Goal: Task Accomplishment & Management: Manage account settings

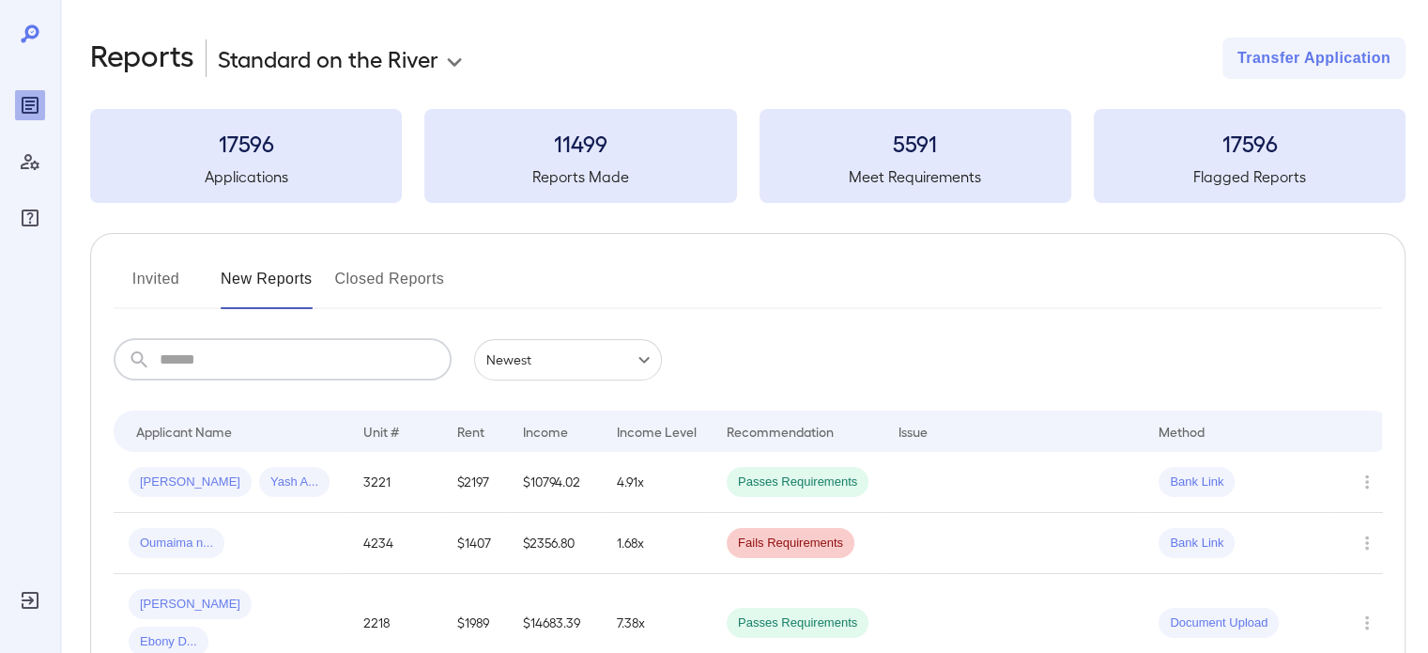
click at [158, 265] on button "Invited" at bounding box center [156, 286] width 85 height 45
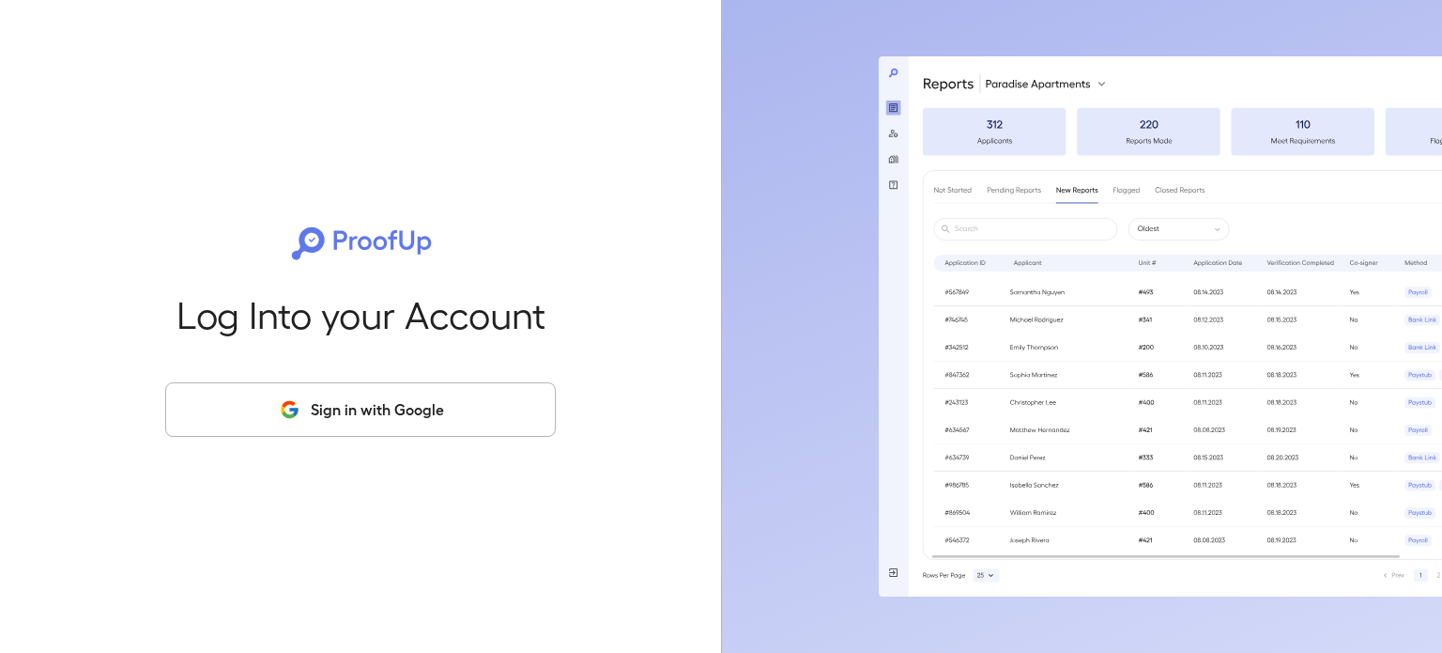
click at [389, 418] on button "Sign in with Google" at bounding box center [360, 409] width 391 height 54
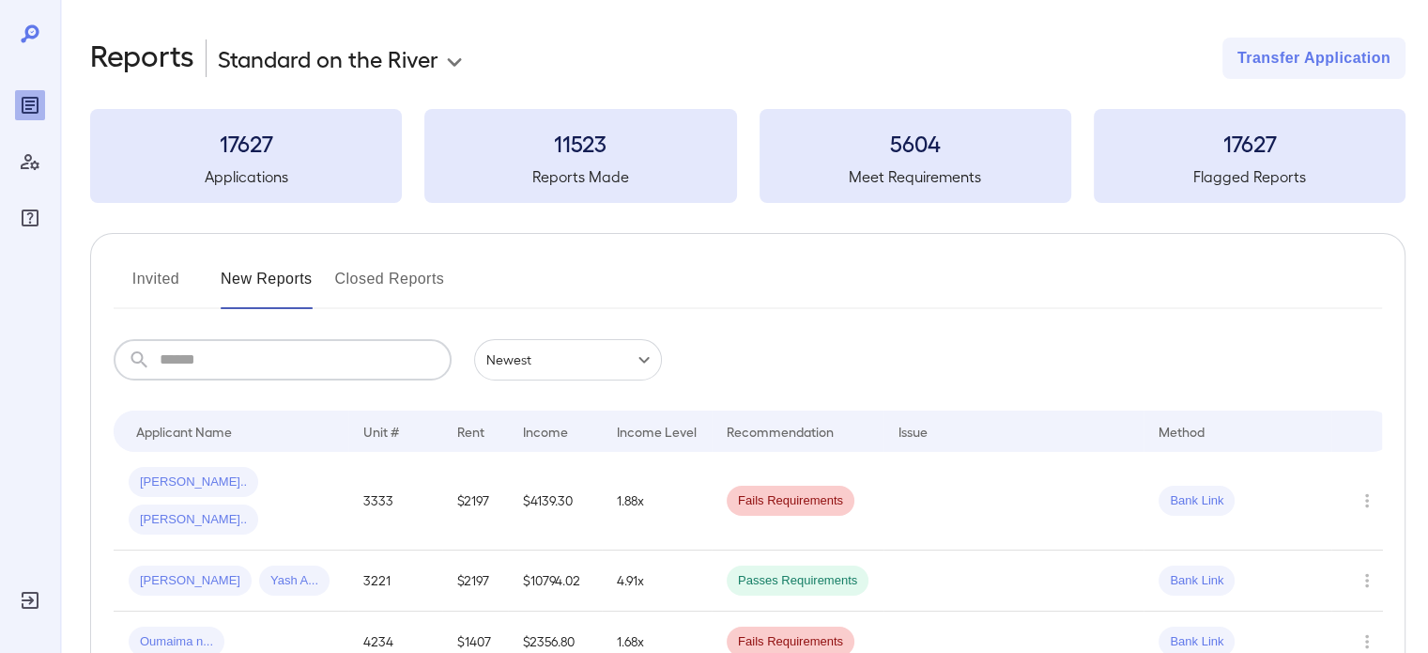
drag, startPoint x: 271, startPoint y: 359, endPoint x: 263, endPoint y: 352, distance: 10.7
click at [271, 359] on input "text" at bounding box center [306, 359] width 292 height 41
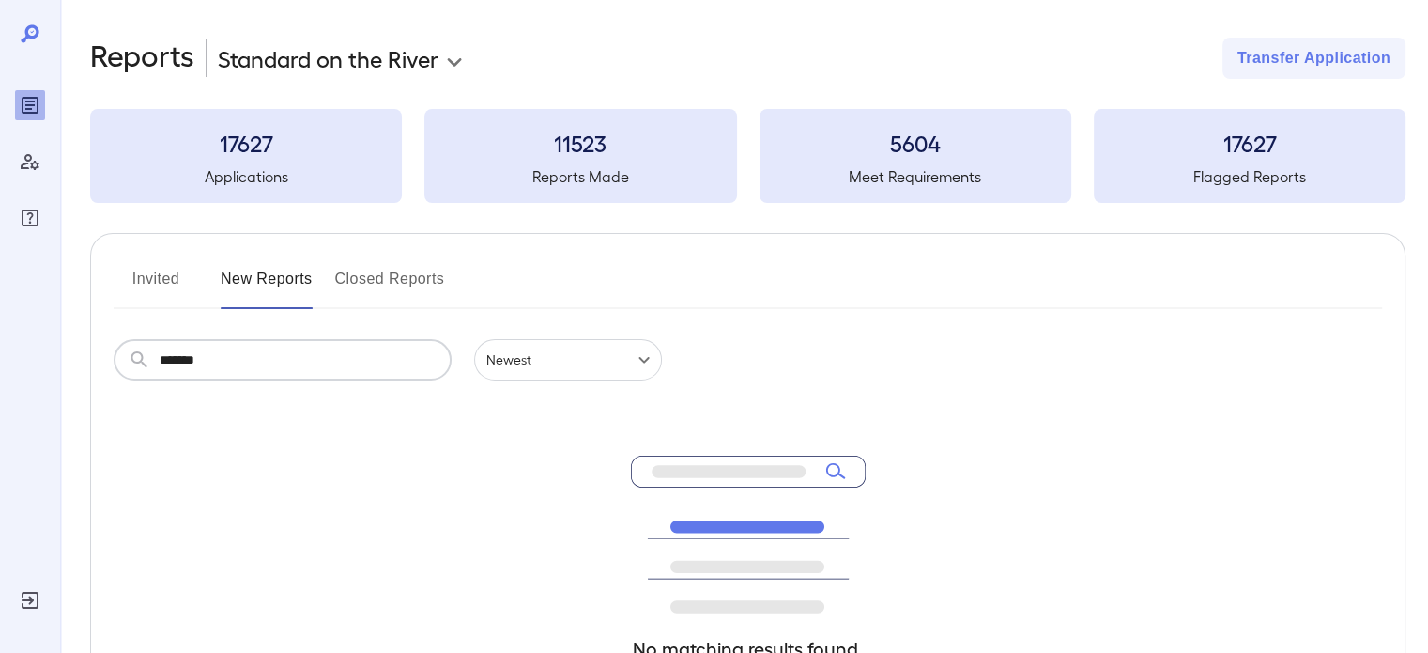
type input "*******"
click at [154, 283] on button "Invited" at bounding box center [156, 286] width 85 height 45
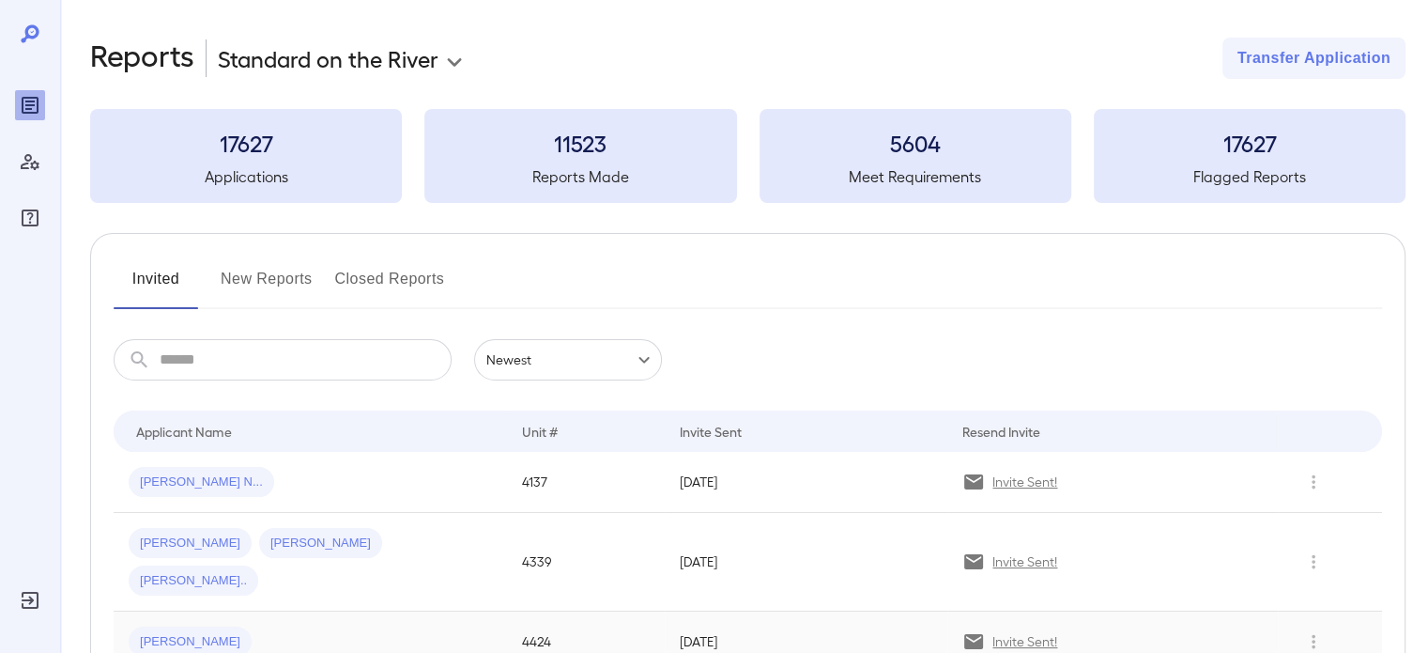
click at [453, 626] on div "[PERSON_NAME]" at bounding box center [310, 641] width 363 height 30
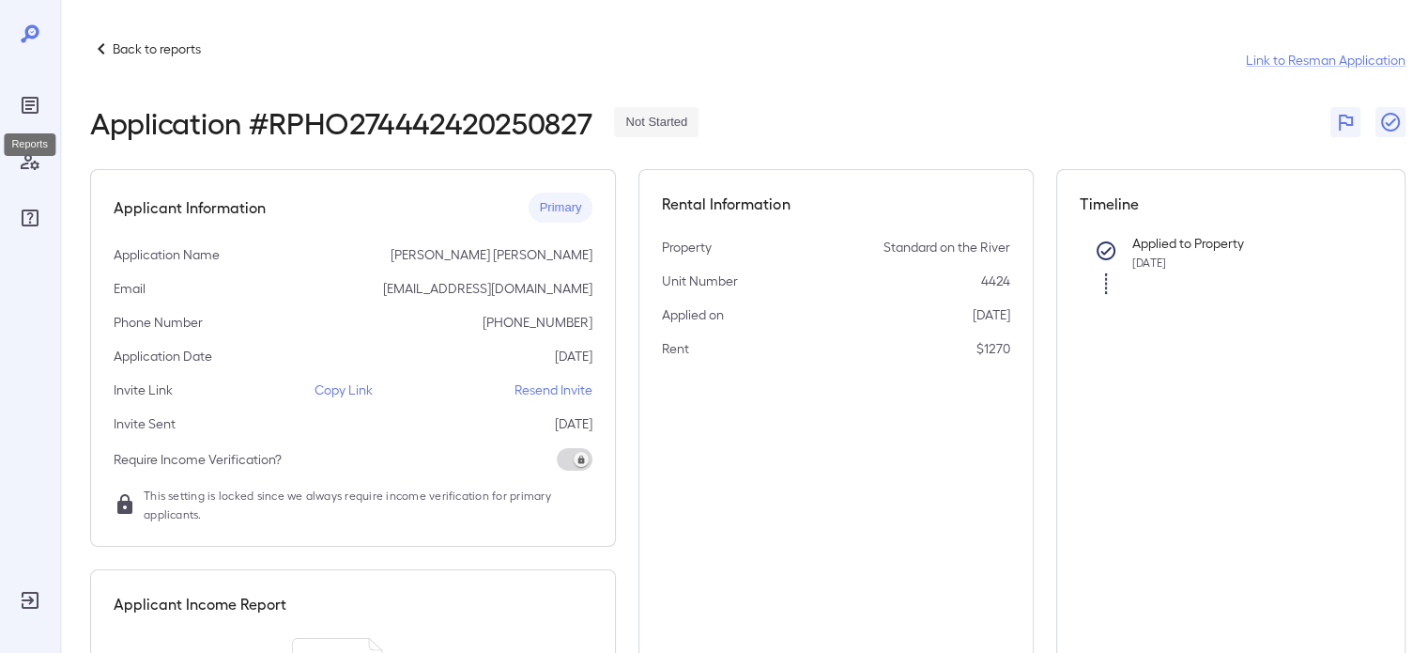
click at [23, 100] on icon "Reports" at bounding box center [30, 105] width 17 height 17
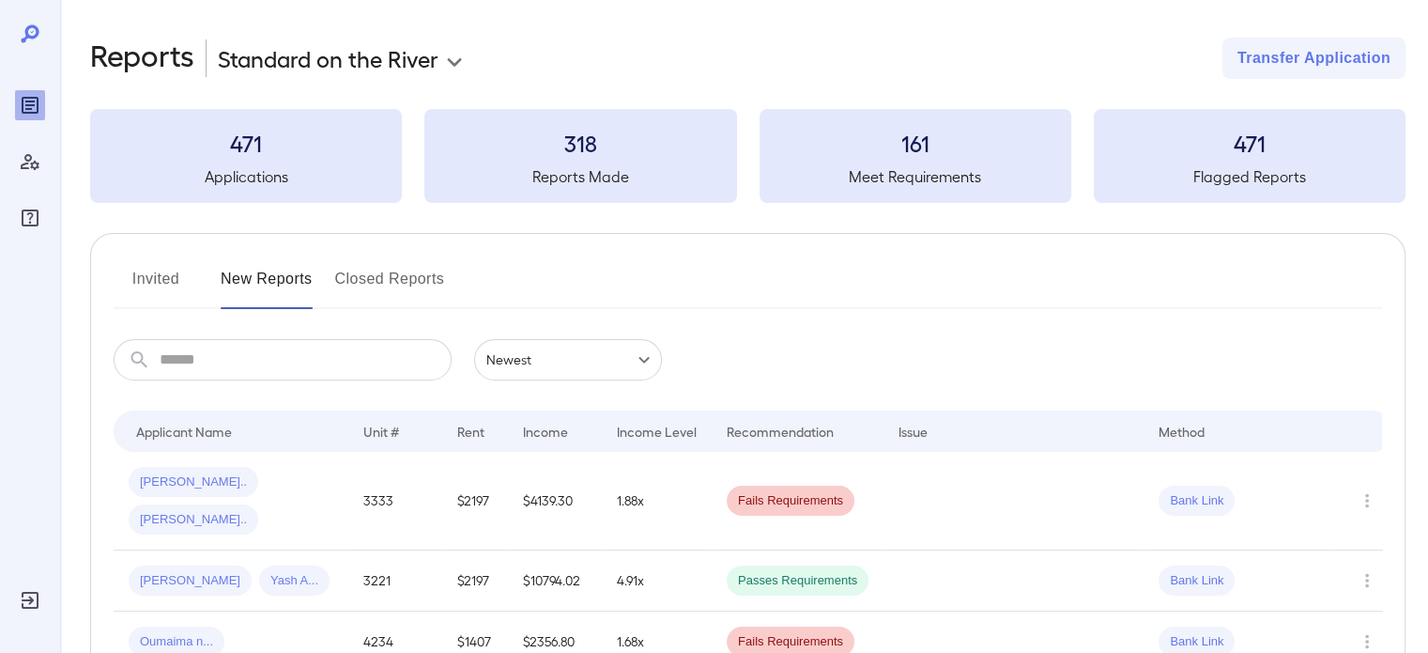
click at [34, 31] on icon at bounding box center [30, 34] width 23 height 23
click at [23, 156] on icon "Manage Users" at bounding box center [30, 161] width 23 height 23
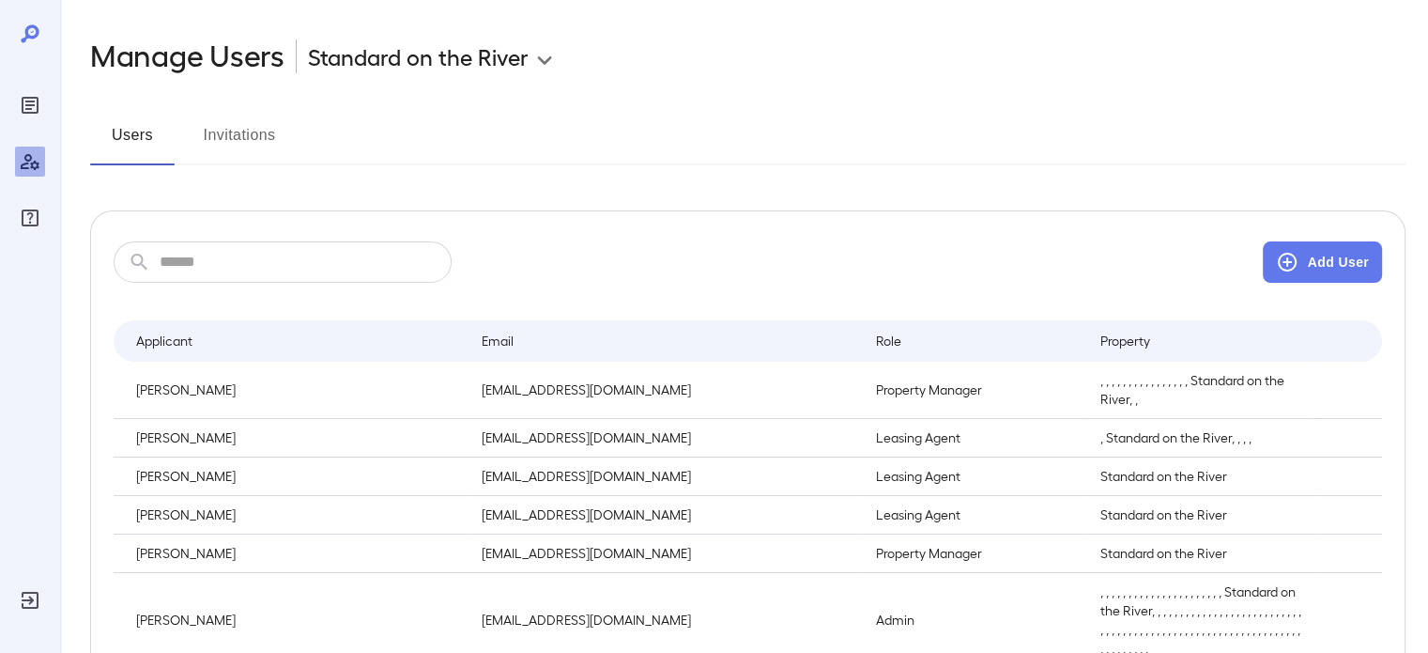
drag, startPoint x: 353, startPoint y: 540, endPoint x: 299, endPoint y: 517, distance: 58.9
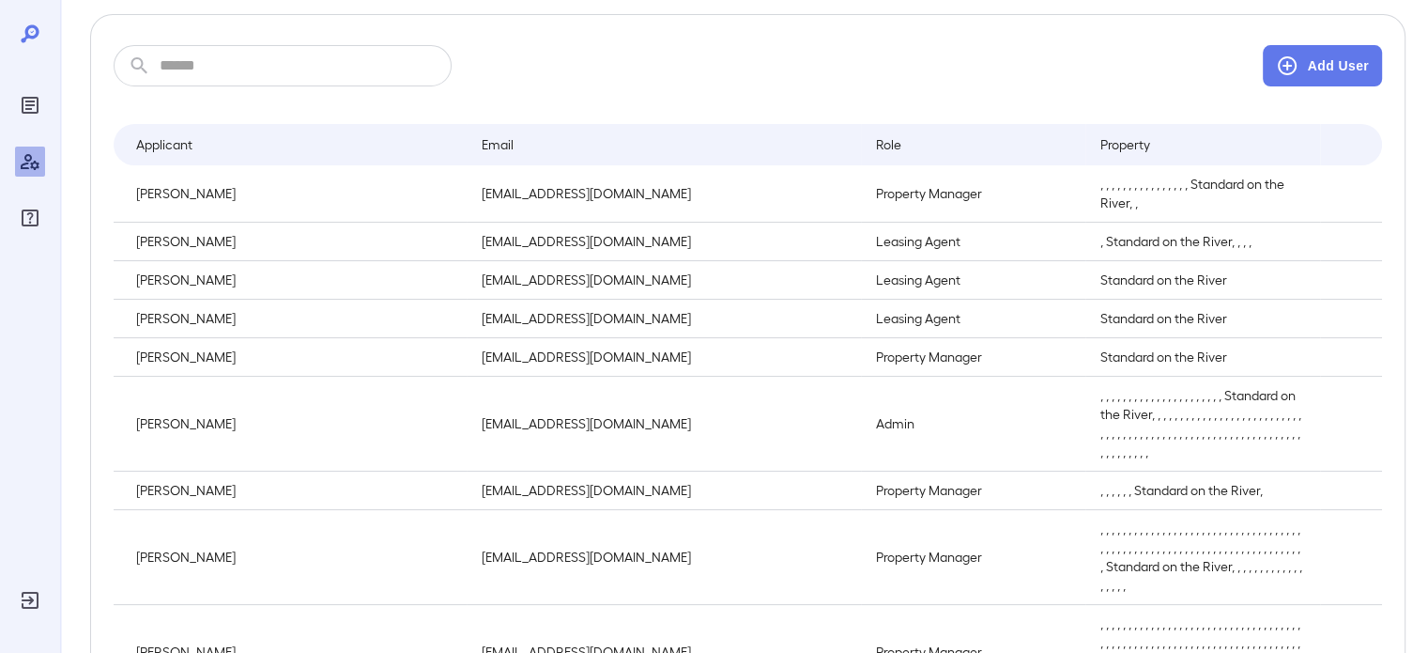
scroll to position [338, 0]
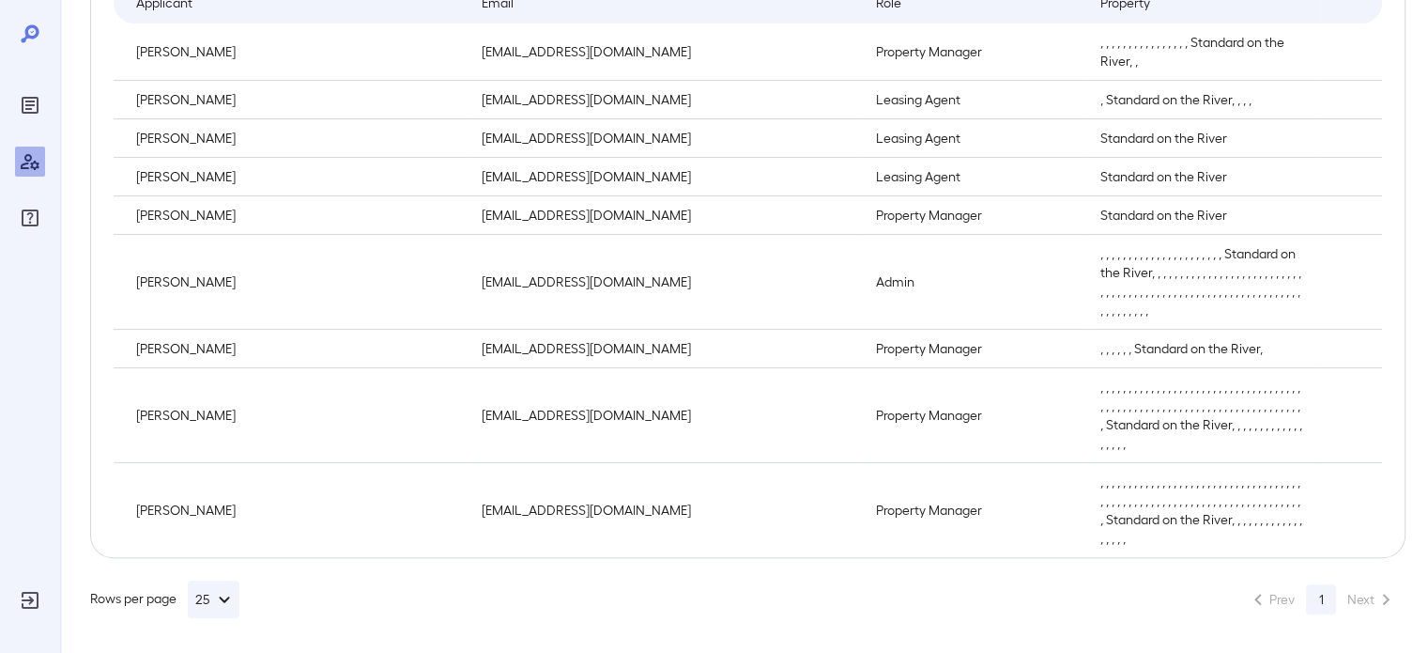
click at [106, 504] on div "​ ​ Add User Applicant Email Role Property Andrea Harrel aharrel@resprop.com Pr…" at bounding box center [748, 215] width 1316 height 686
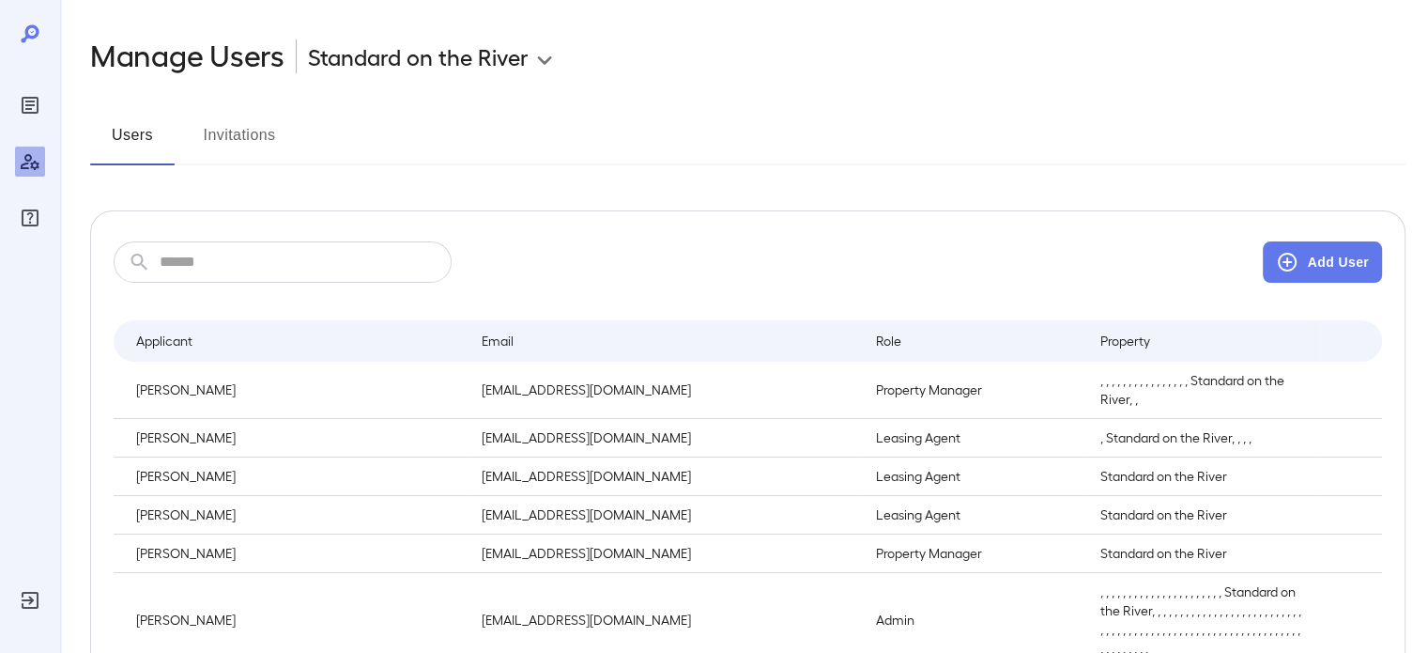
click at [30, 33] on icon at bounding box center [30, 34] width 23 height 23
click at [32, 108] on icon "Reports" at bounding box center [30, 105] width 23 height 23
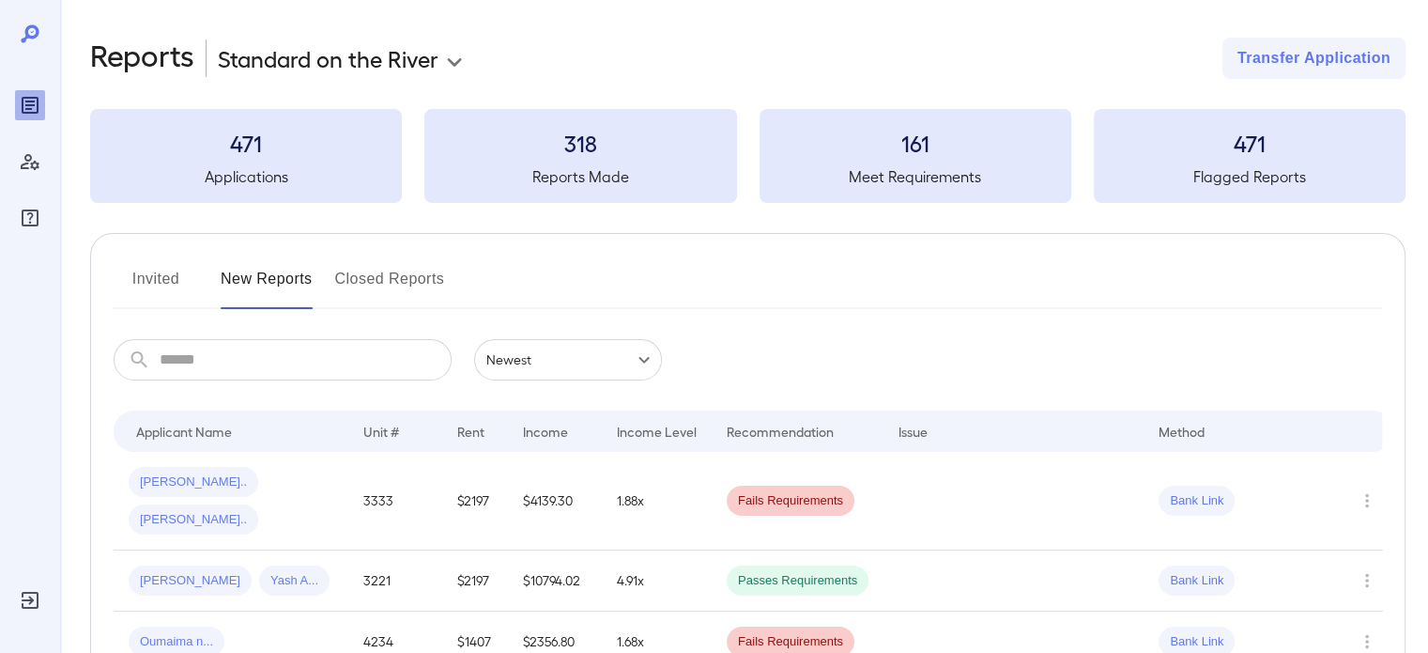
drag, startPoint x: 147, startPoint y: 258, endPoint x: 161, endPoint y: 292, distance: 36.3
click at [161, 291] on button "Invited" at bounding box center [156, 286] width 85 height 45
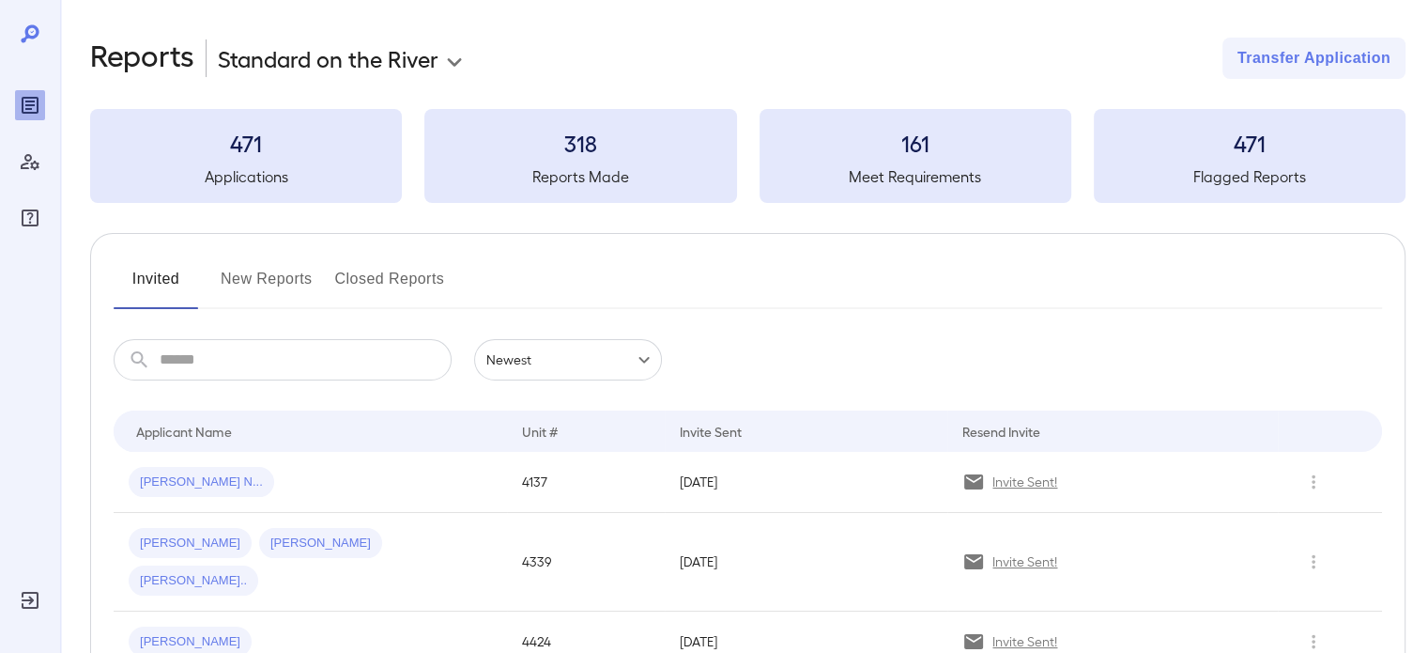
click at [265, 294] on button "New Reports" at bounding box center [267, 286] width 92 height 45
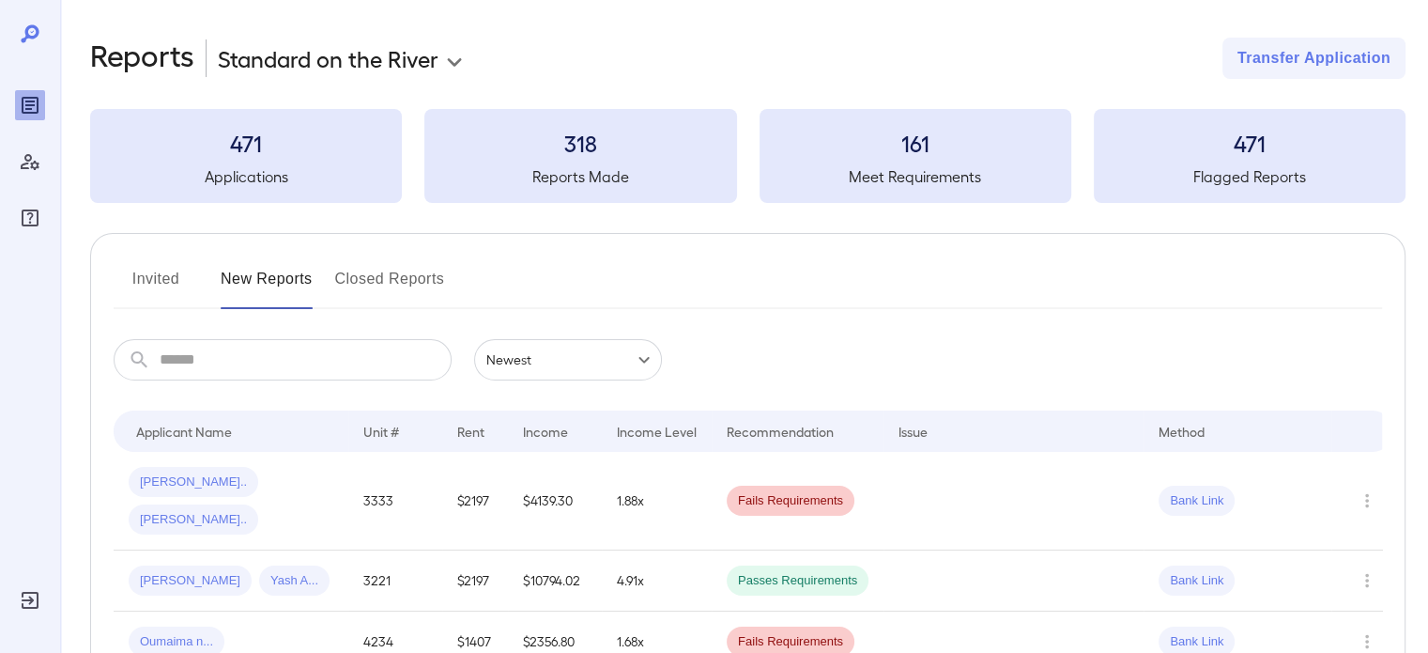
click at [239, 355] on input "text" at bounding box center [306, 359] width 292 height 41
click at [278, 362] on input "text" at bounding box center [306, 359] width 292 height 41
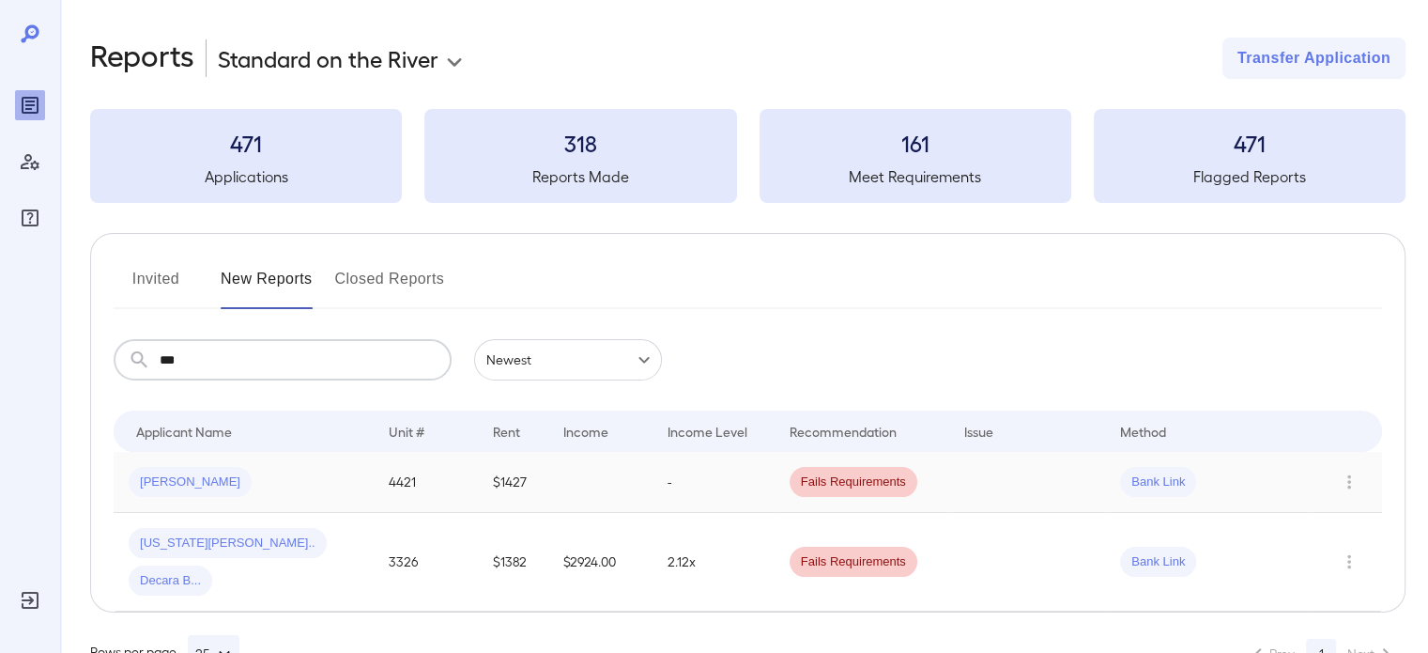
type input "***"
click at [348, 501] on td "[PERSON_NAME]" at bounding box center [244, 482] width 260 height 61
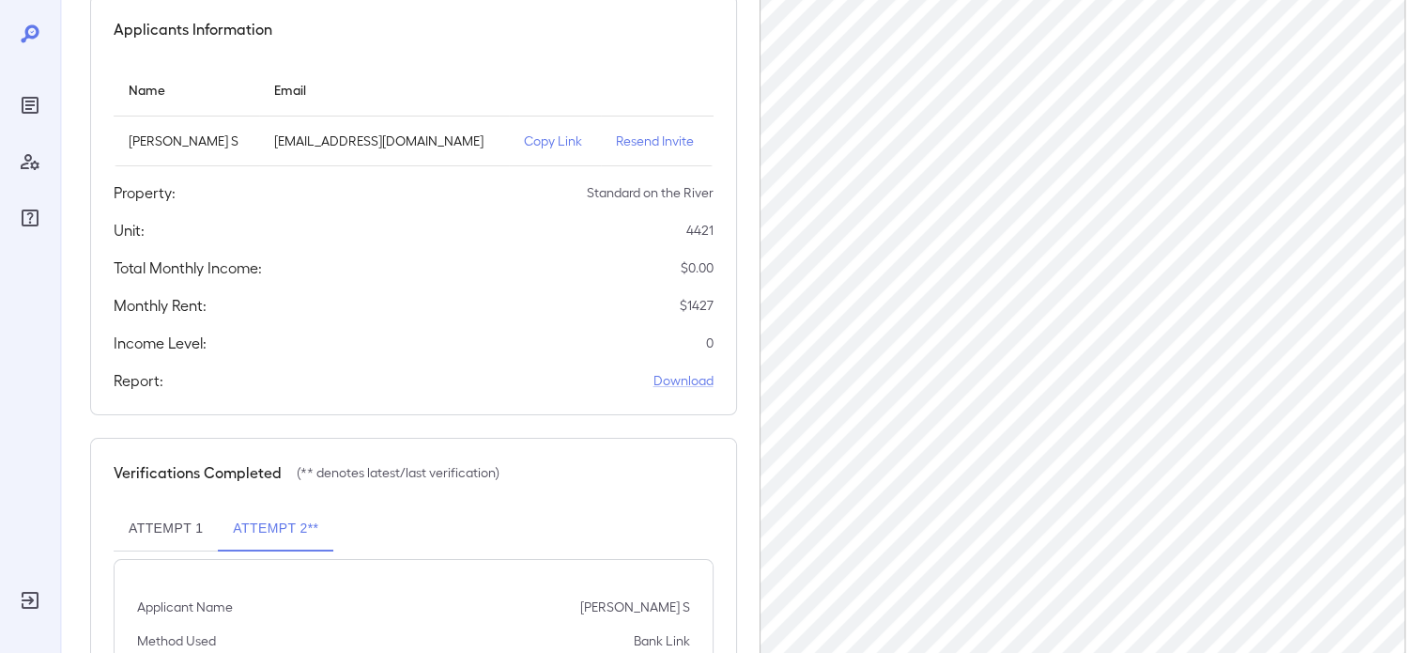
scroll to position [288, 0]
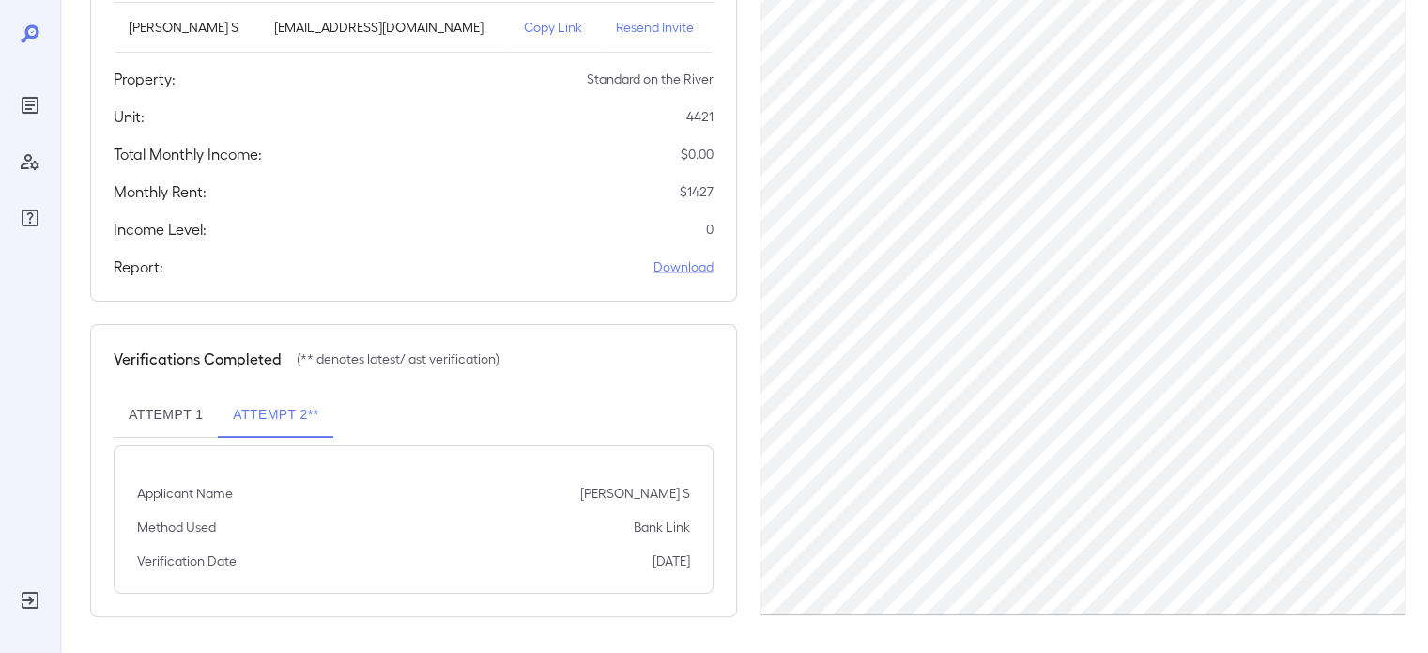
click at [178, 419] on button "Attempt 1" at bounding box center [166, 415] width 104 height 45
click at [257, 419] on button "Attempt 2**" at bounding box center [276, 415] width 116 height 45
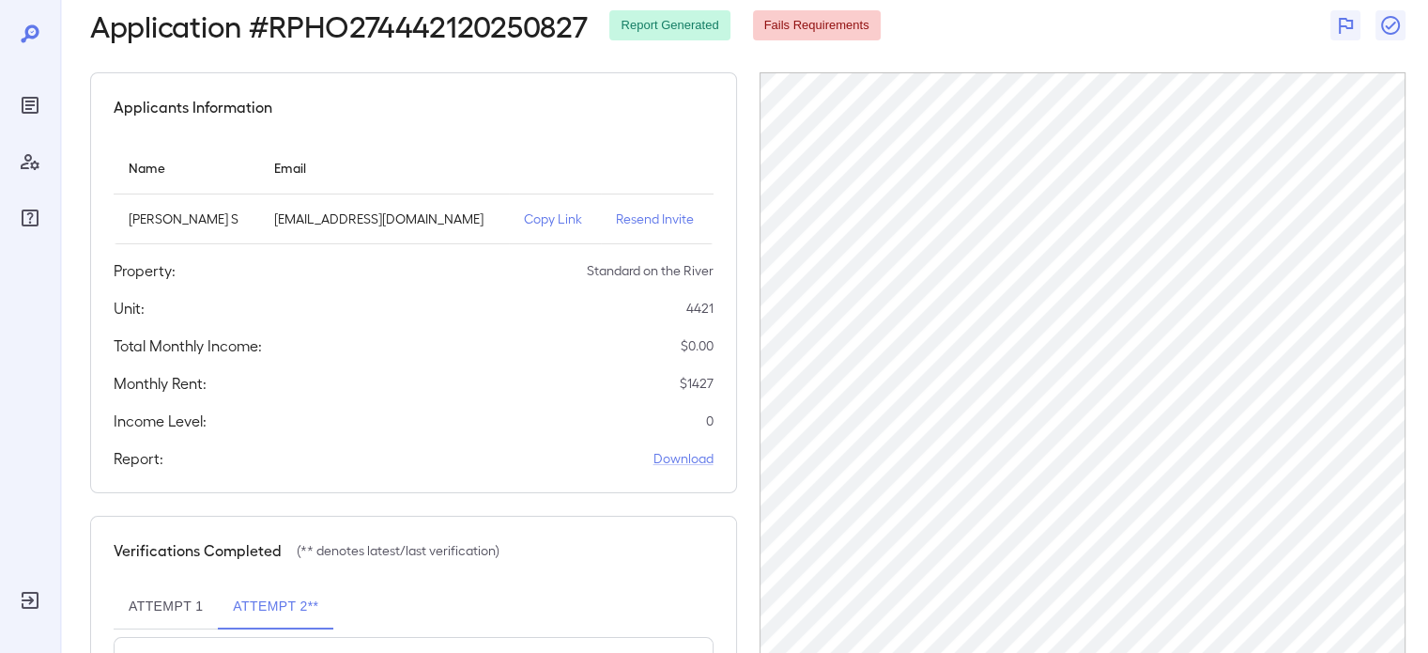
scroll to position [0, 0]
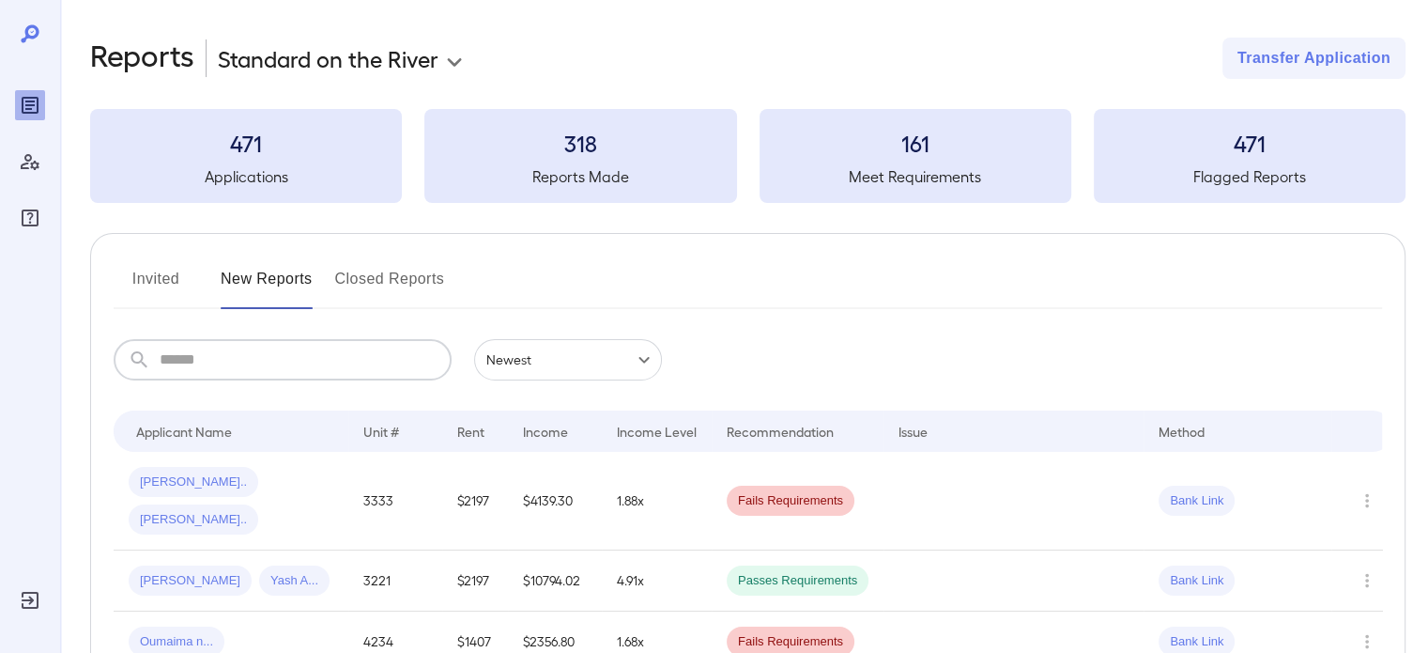
click at [295, 362] on input "text" at bounding box center [306, 359] width 292 height 41
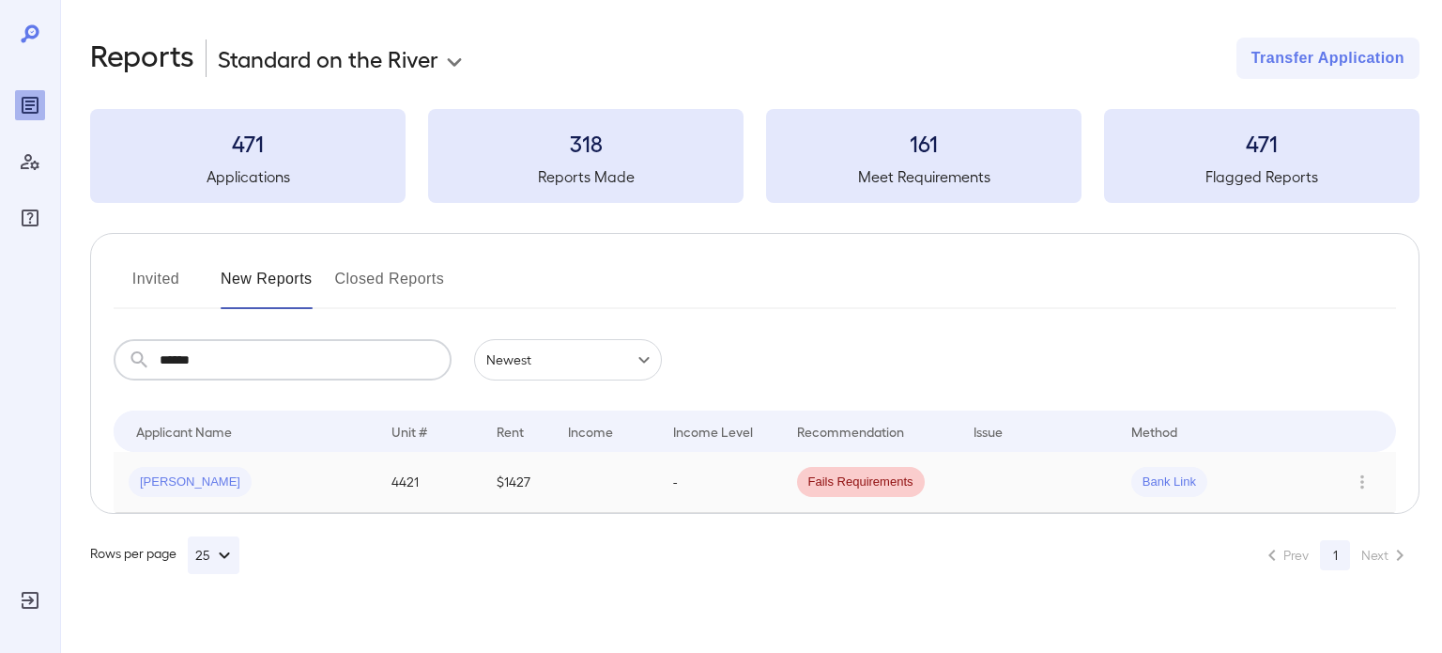
type input "******"
click at [342, 475] on div "[PERSON_NAME]" at bounding box center [245, 482] width 233 height 30
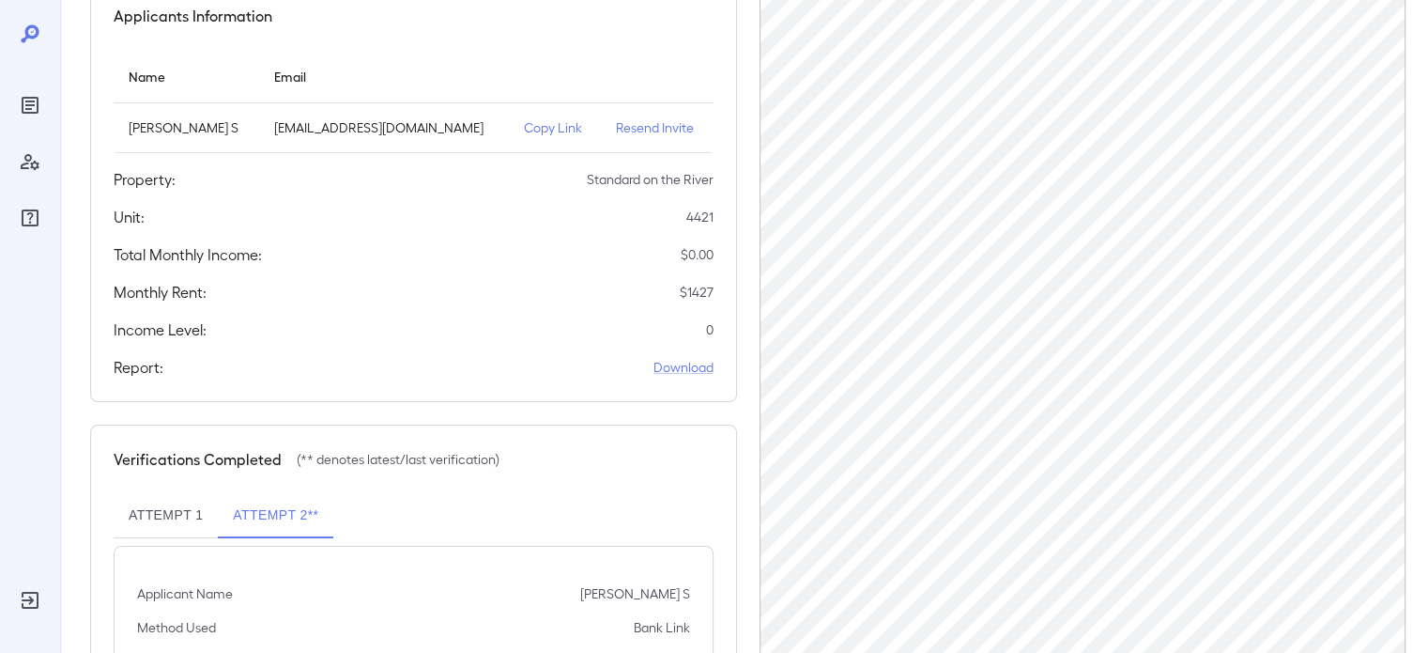
scroll to position [94, 0]
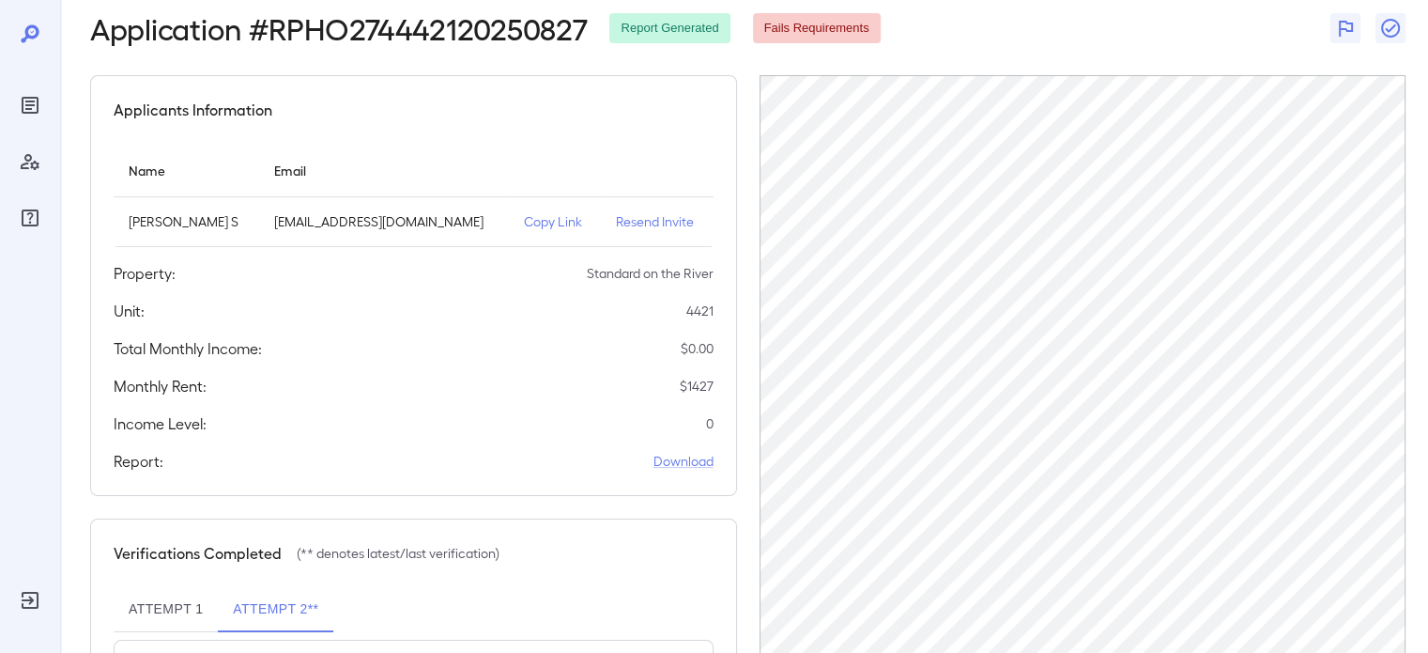
click at [644, 218] on p "Resend Invite" at bounding box center [657, 221] width 83 height 19
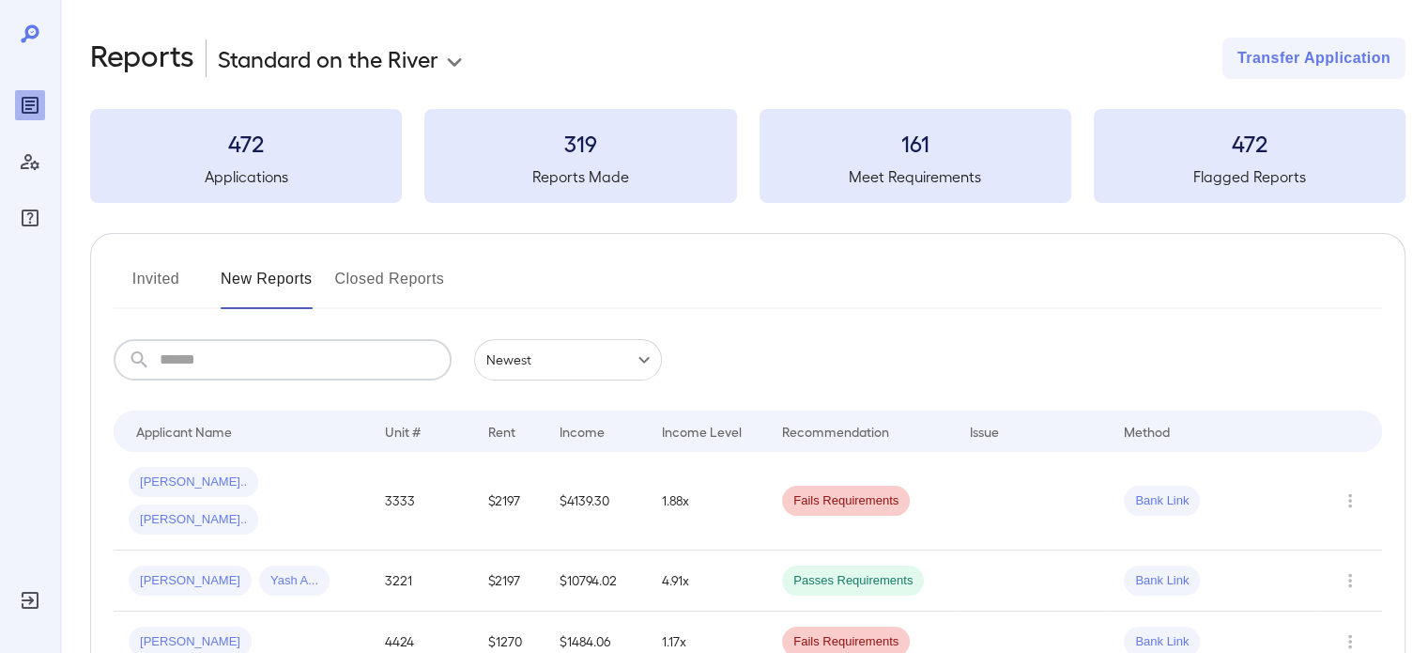
click at [289, 367] on input "text" at bounding box center [306, 359] width 292 height 41
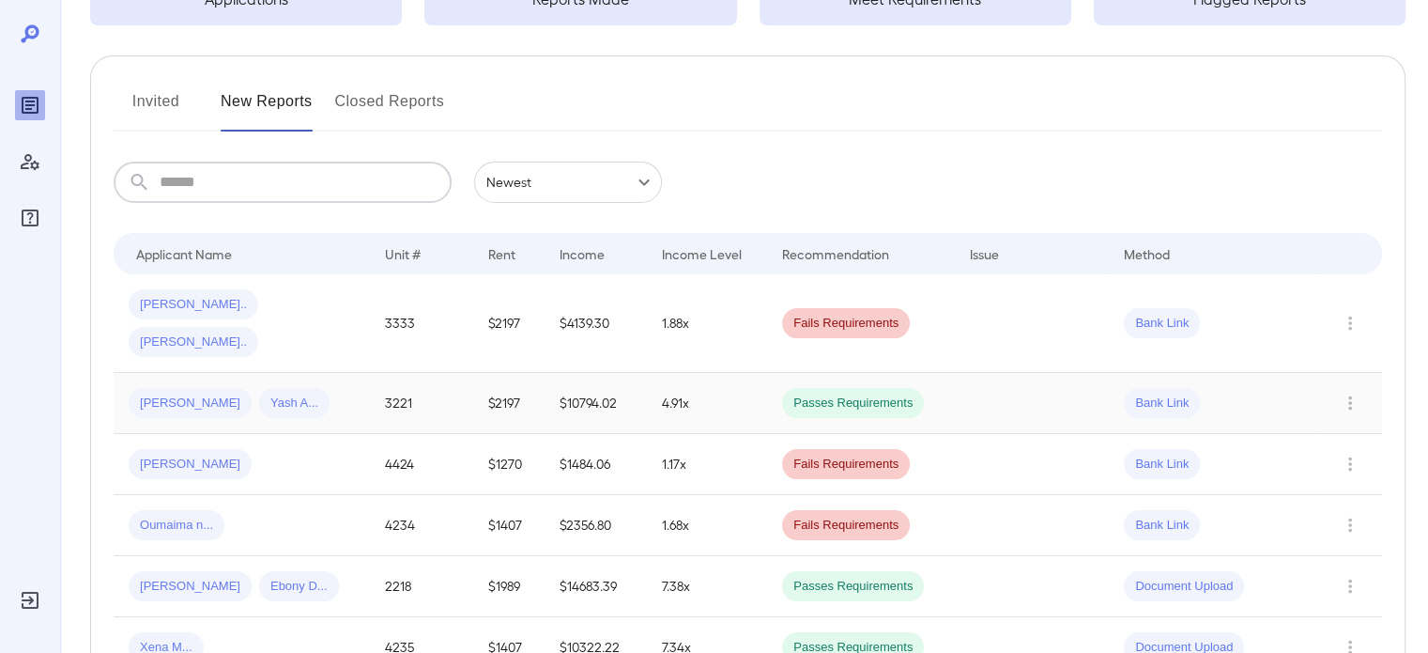
scroll to position [188, 0]
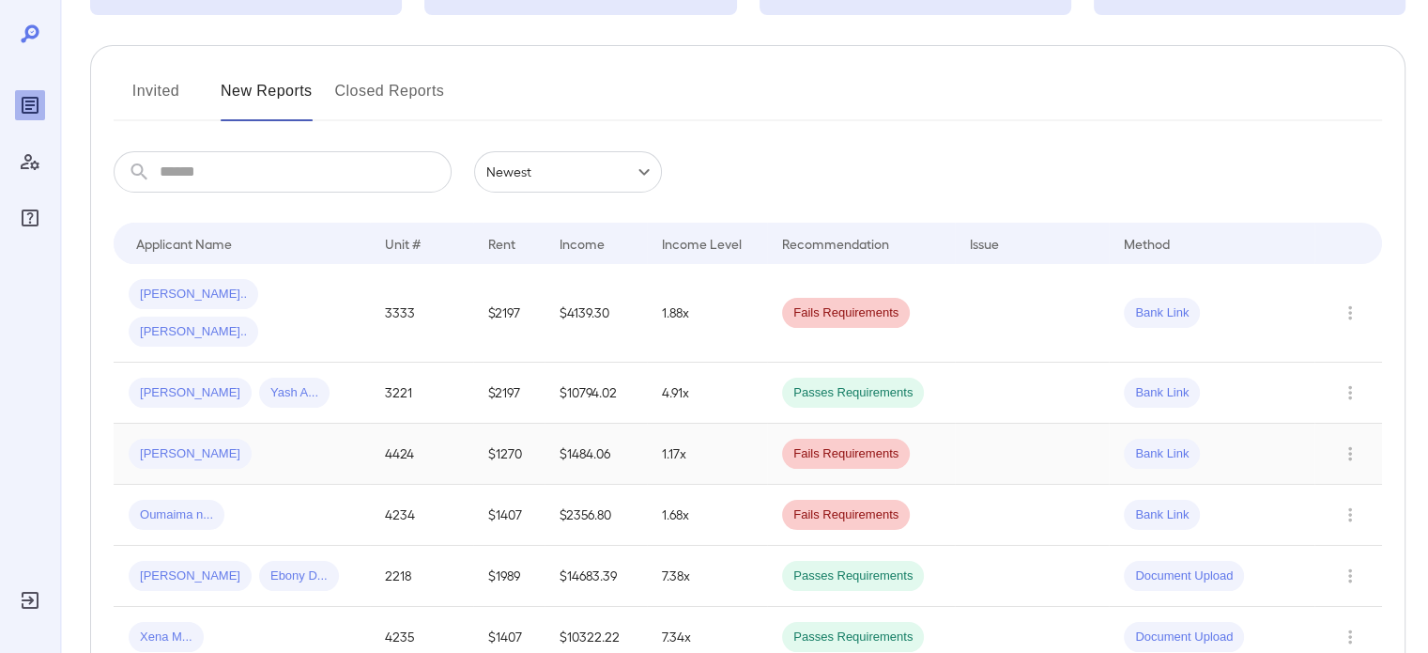
click at [366, 427] on td "[PERSON_NAME]" at bounding box center [242, 454] width 256 height 61
